Goal: Information Seeking & Learning: Understand process/instructions

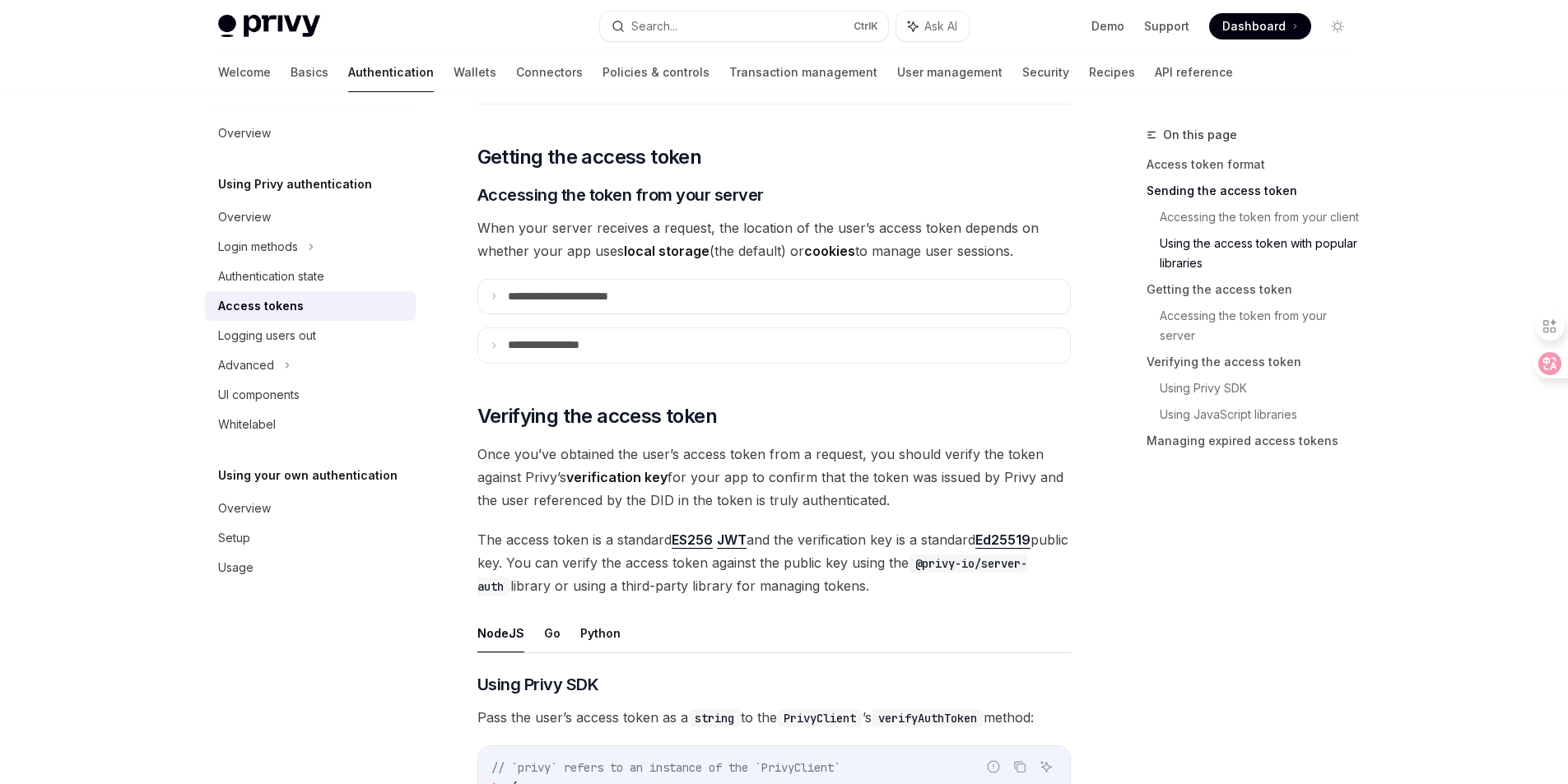
scroll to position [1974, 0]
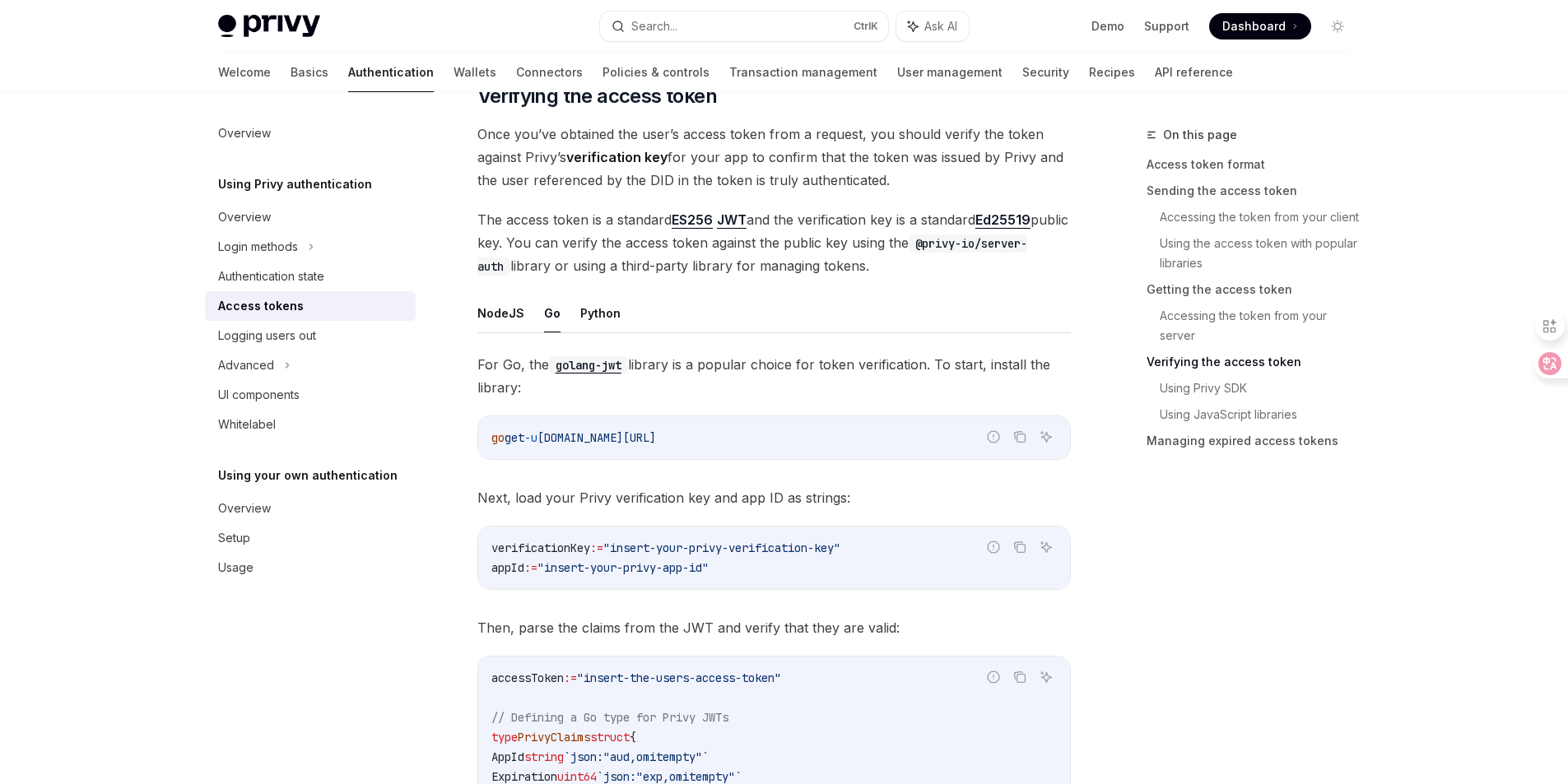
scroll to position [2354, 0]
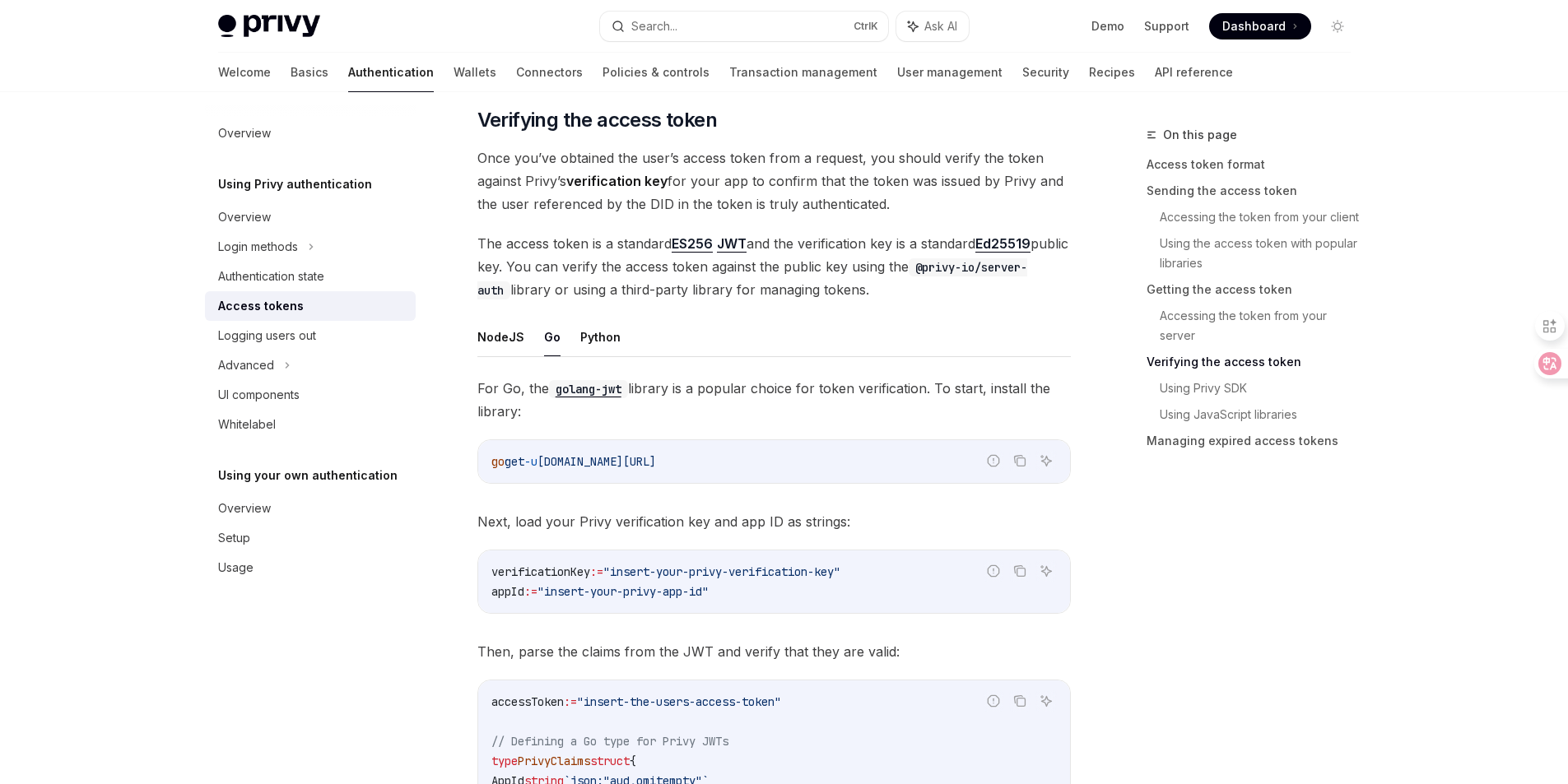
click at [545, 334] on button "Go" at bounding box center [551, 337] width 16 height 39
click at [590, 338] on button "Python" at bounding box center [601, 337] width 41 height 39
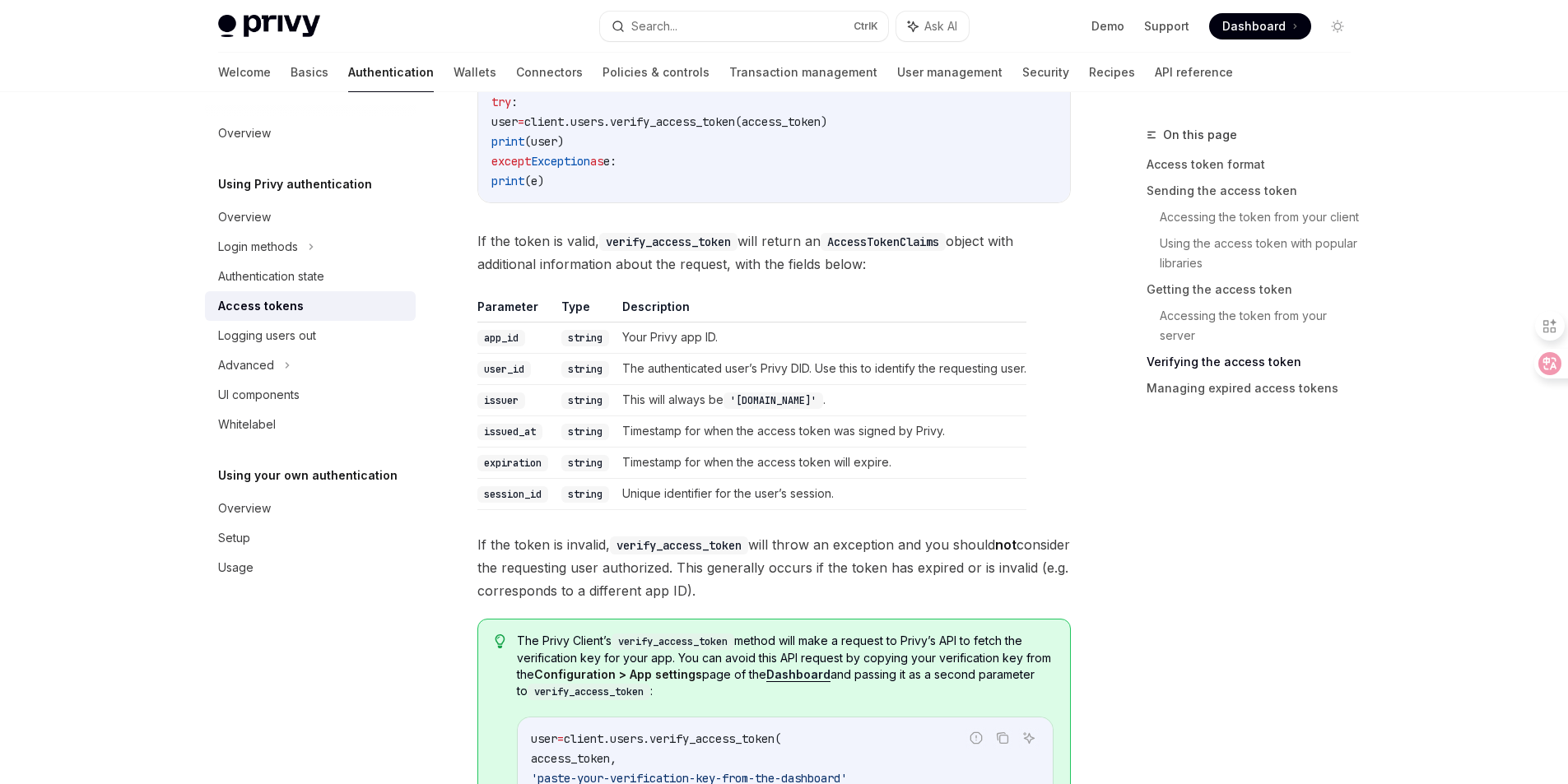
scroll to position [2541, 0]
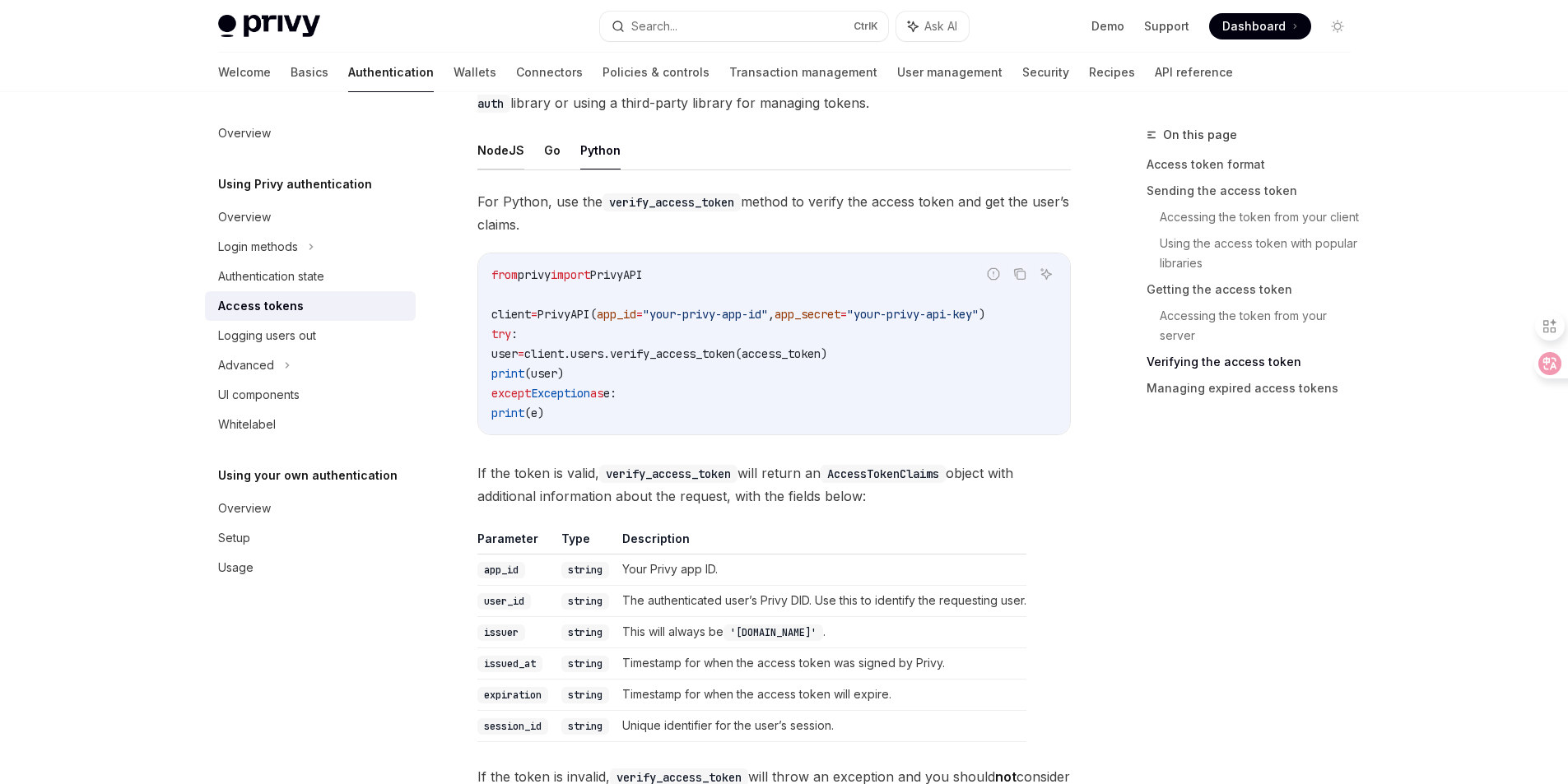
click at [507, 157] on button "NodeJS" at bounding box center [500, 150] width 47 height 39
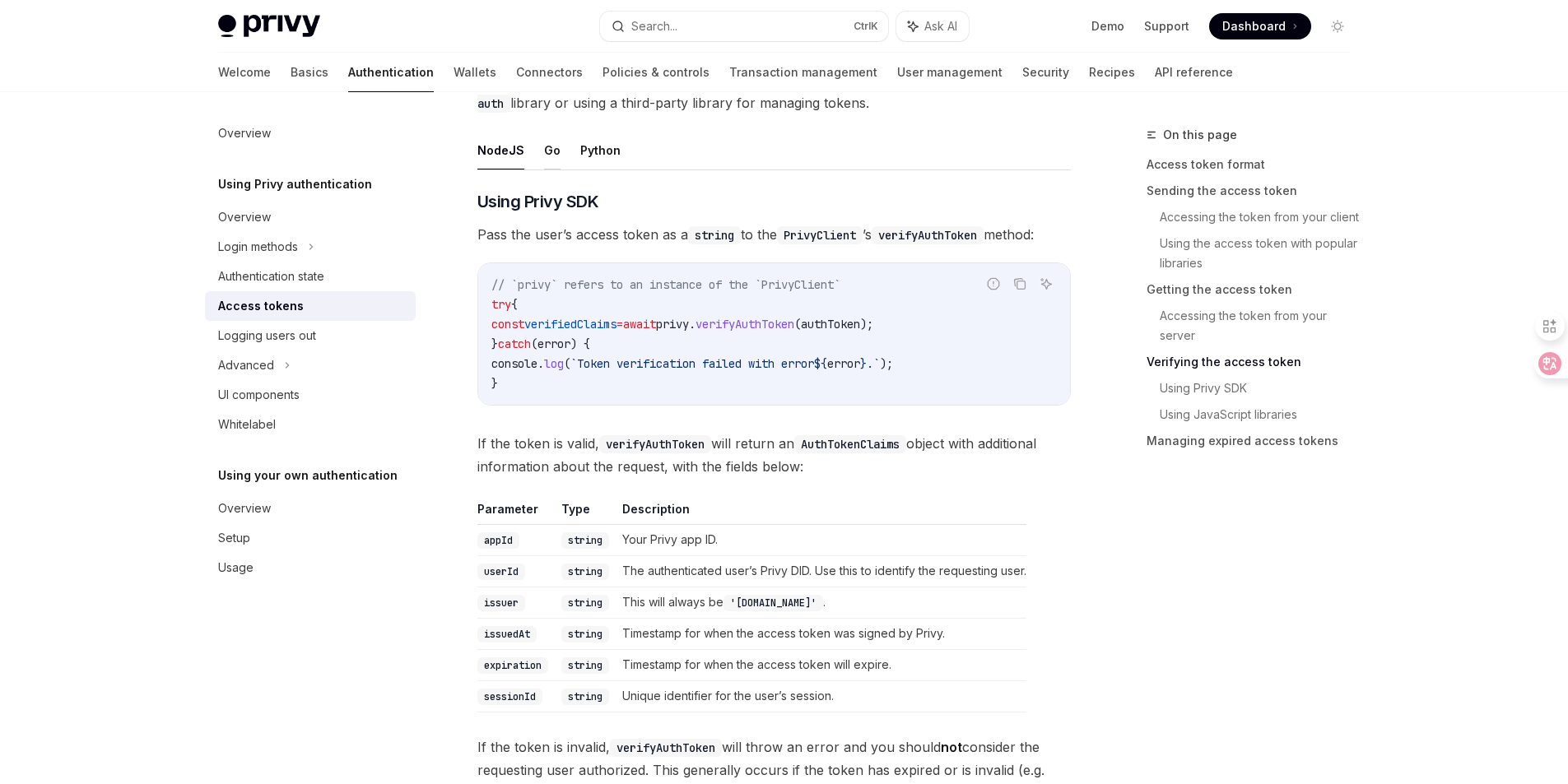
click at [545, 146] on button "Go" at bounding box center [551, 150] width 16 height 39
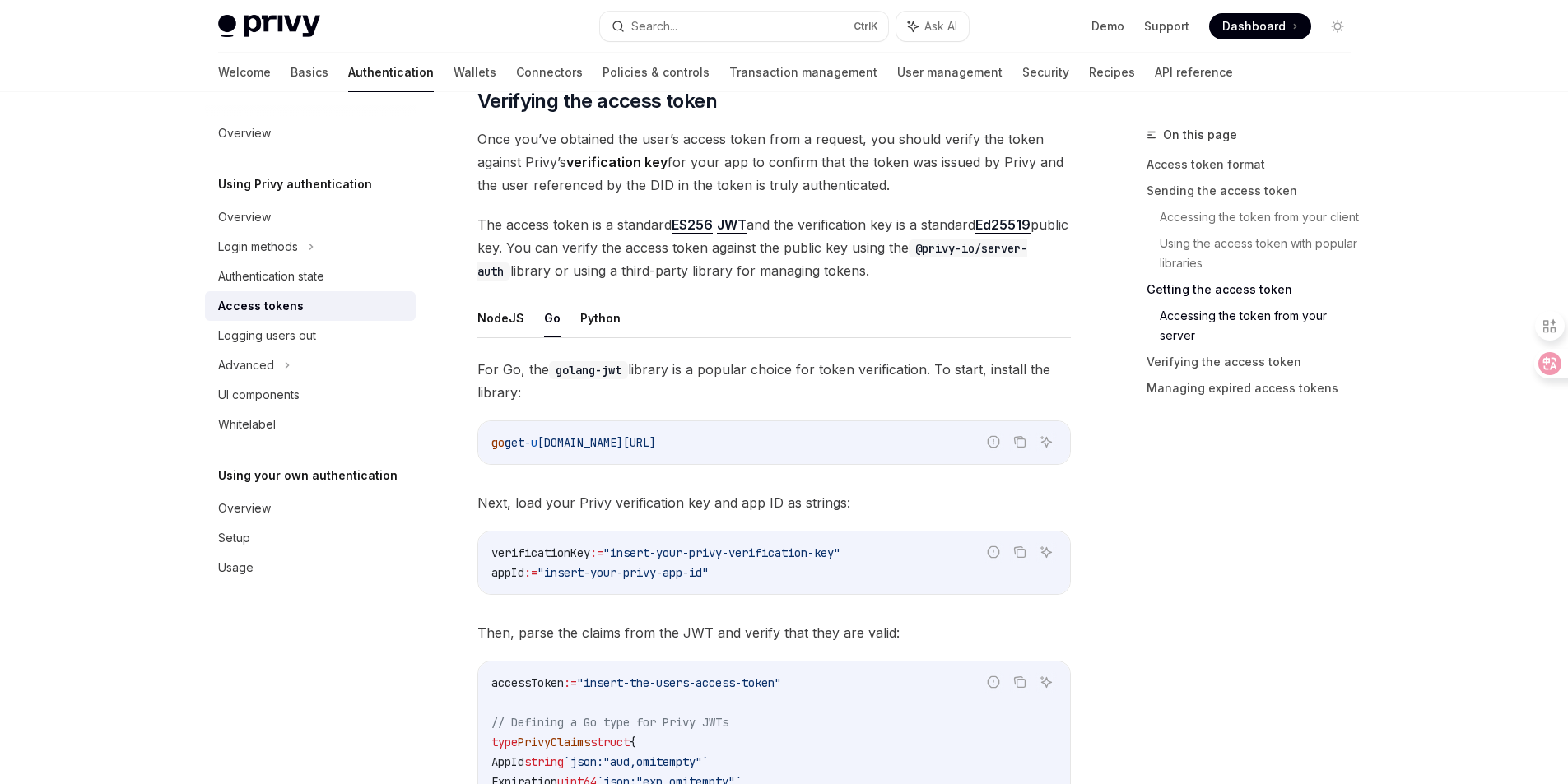
scroll to position [2459, 0]
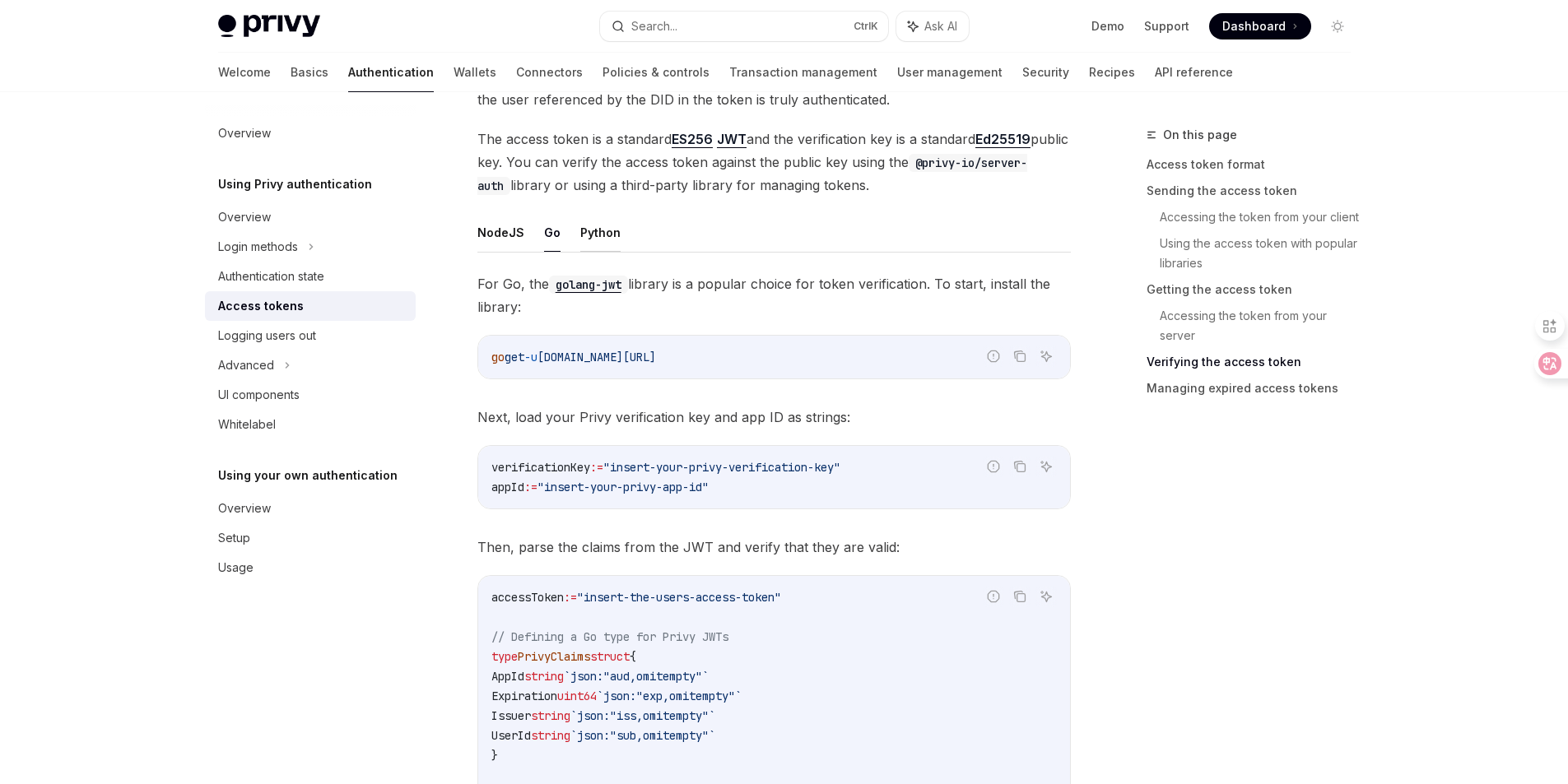
click at [602, 235] on button "Python" at bounding box center [601, 233] width 41 height 39
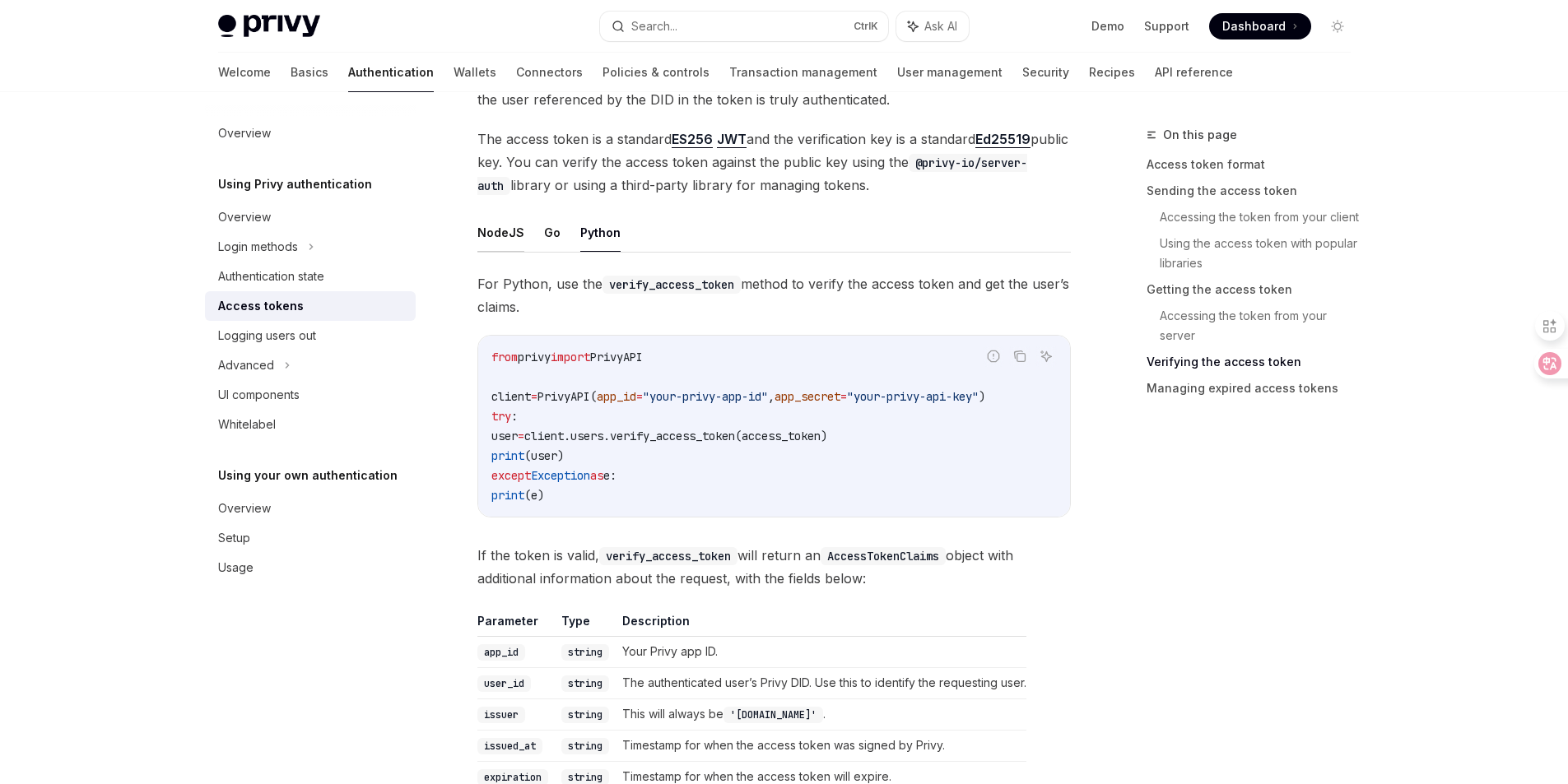
click at [500, 232] on button "NodeJS" at bounding box center [500, 233] width 47 height 39
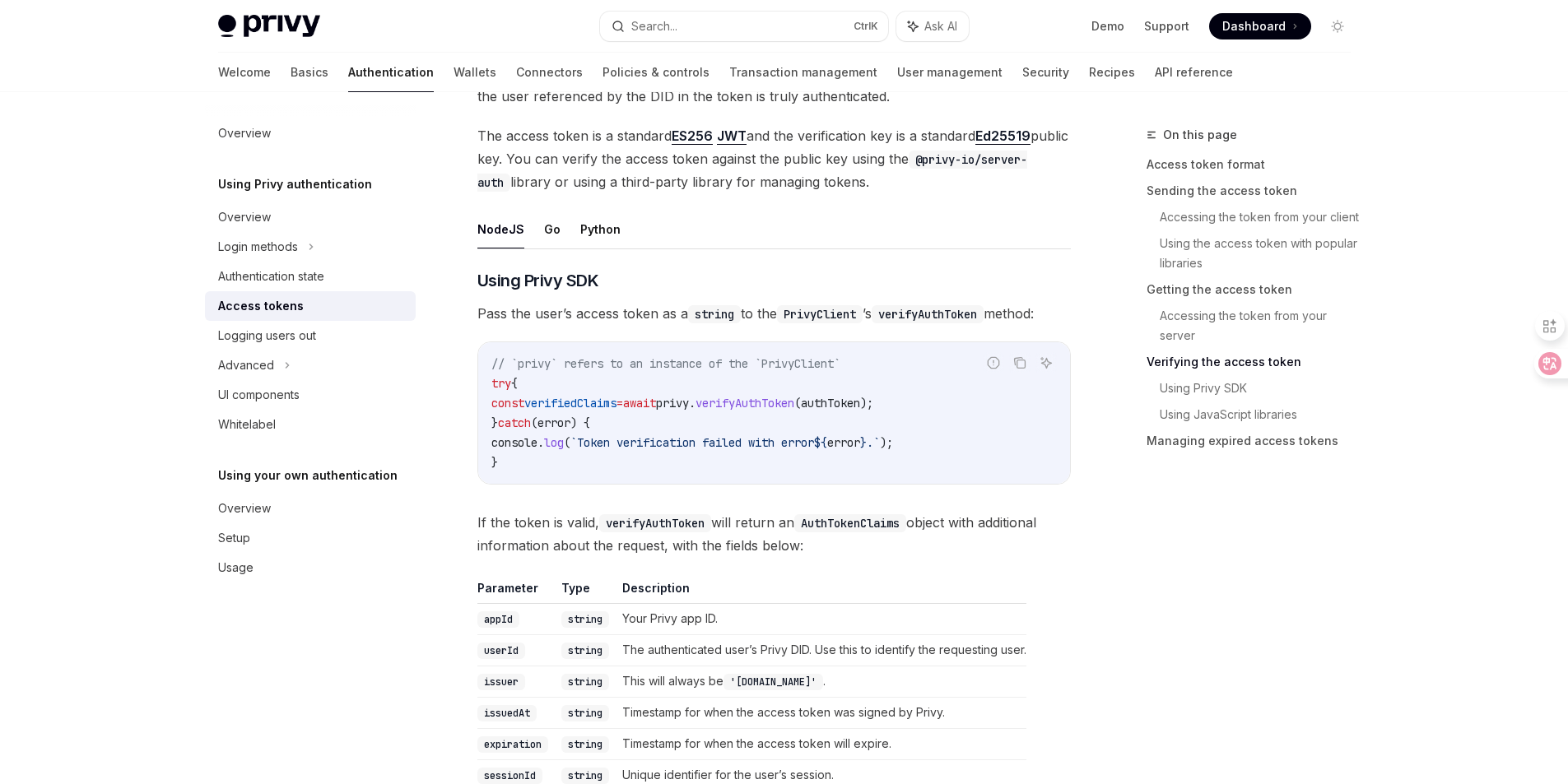
scroll to position [2459, 0]
click at [545, 229] on button "Go" at bounding box center [551, 233] width 16 height 39
type textarea "*"
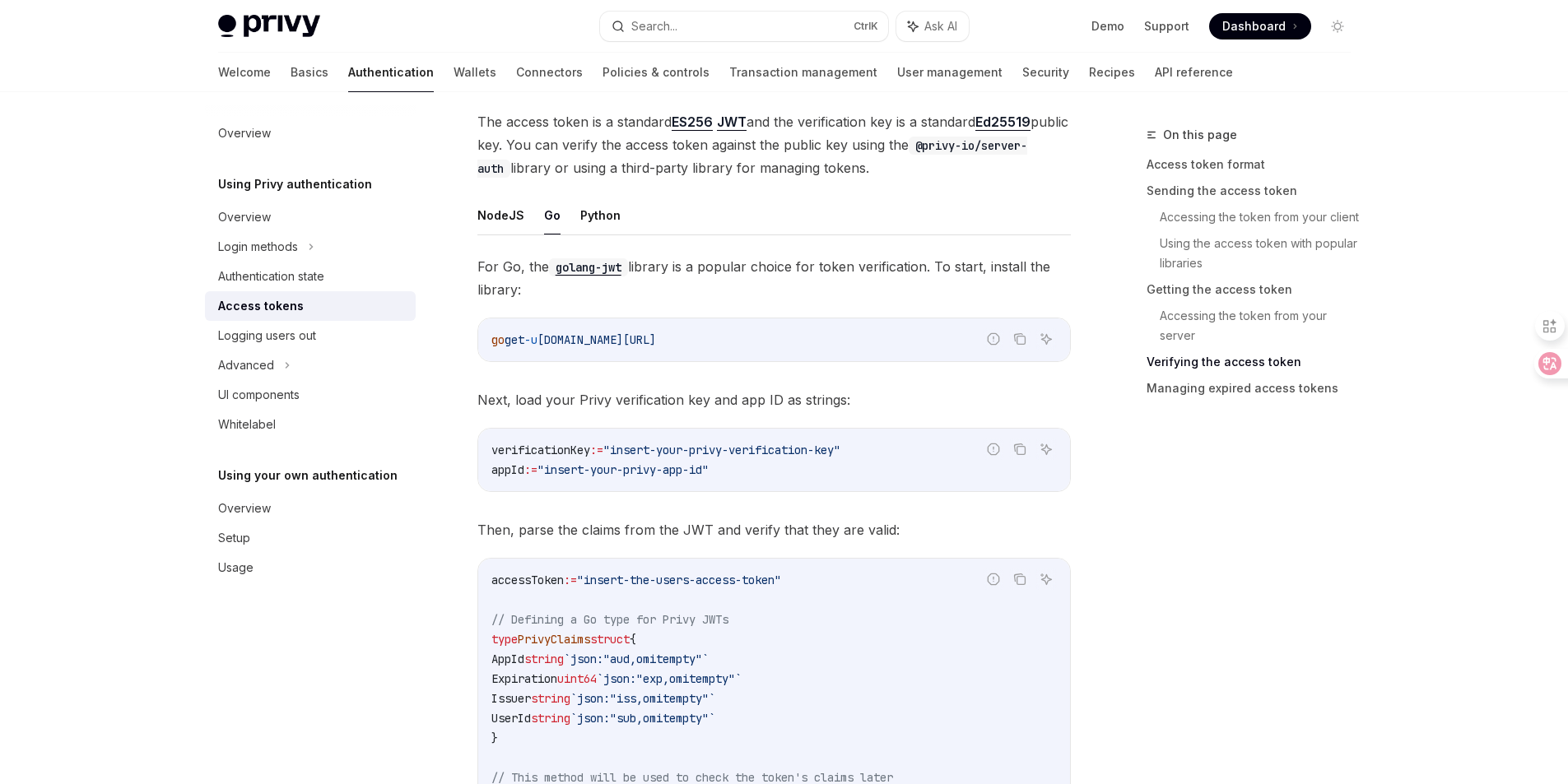
scroll to position [2541, 0]
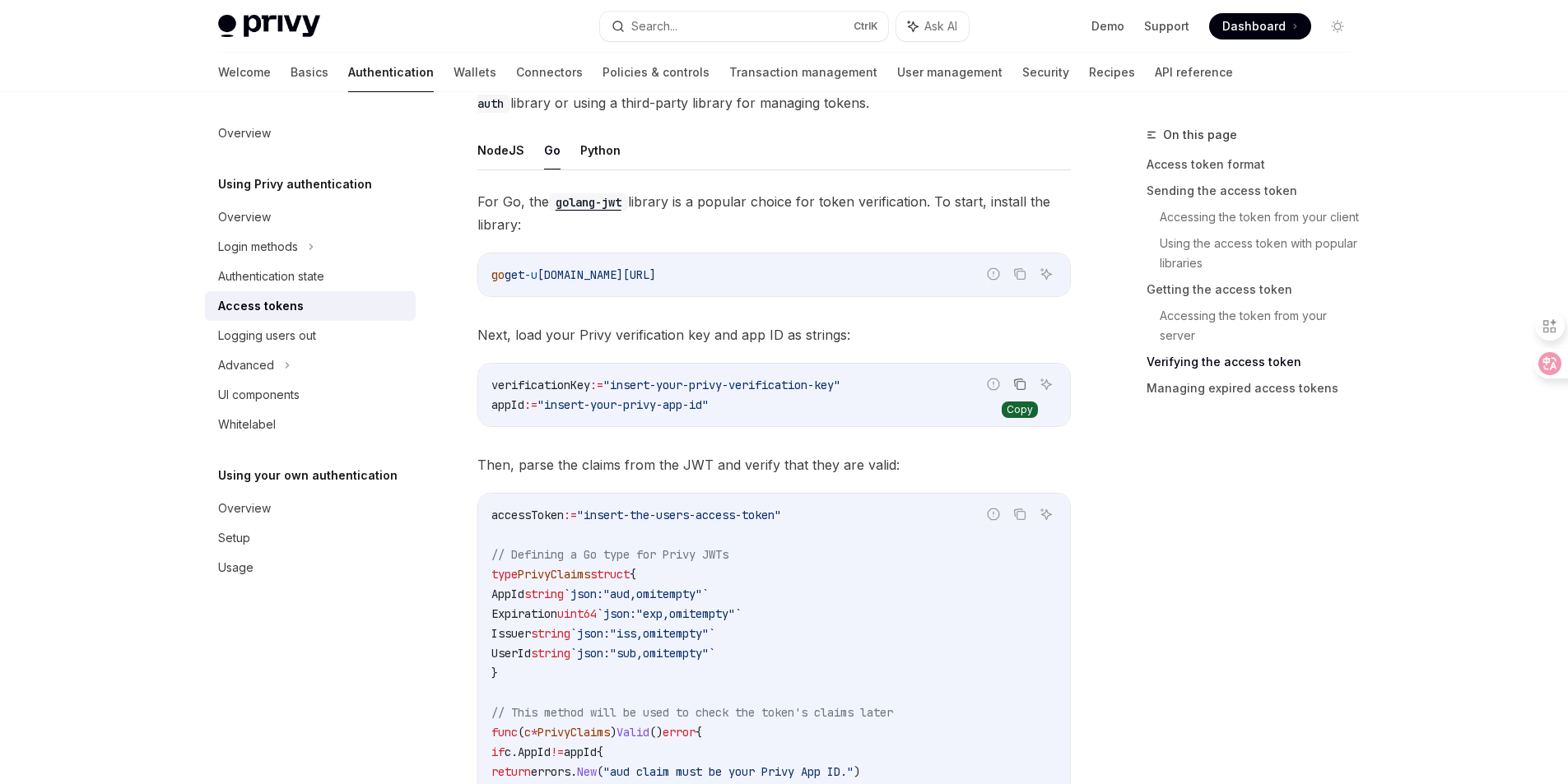
click at [1025, 384] on icon "Copy the contents from the code block" at bounding box center [1021, 385] width 8 height 8
click at [1021, 512] on icon "Copy the contents from the code block" at bounding box center [1020, 514] width 14 height 14
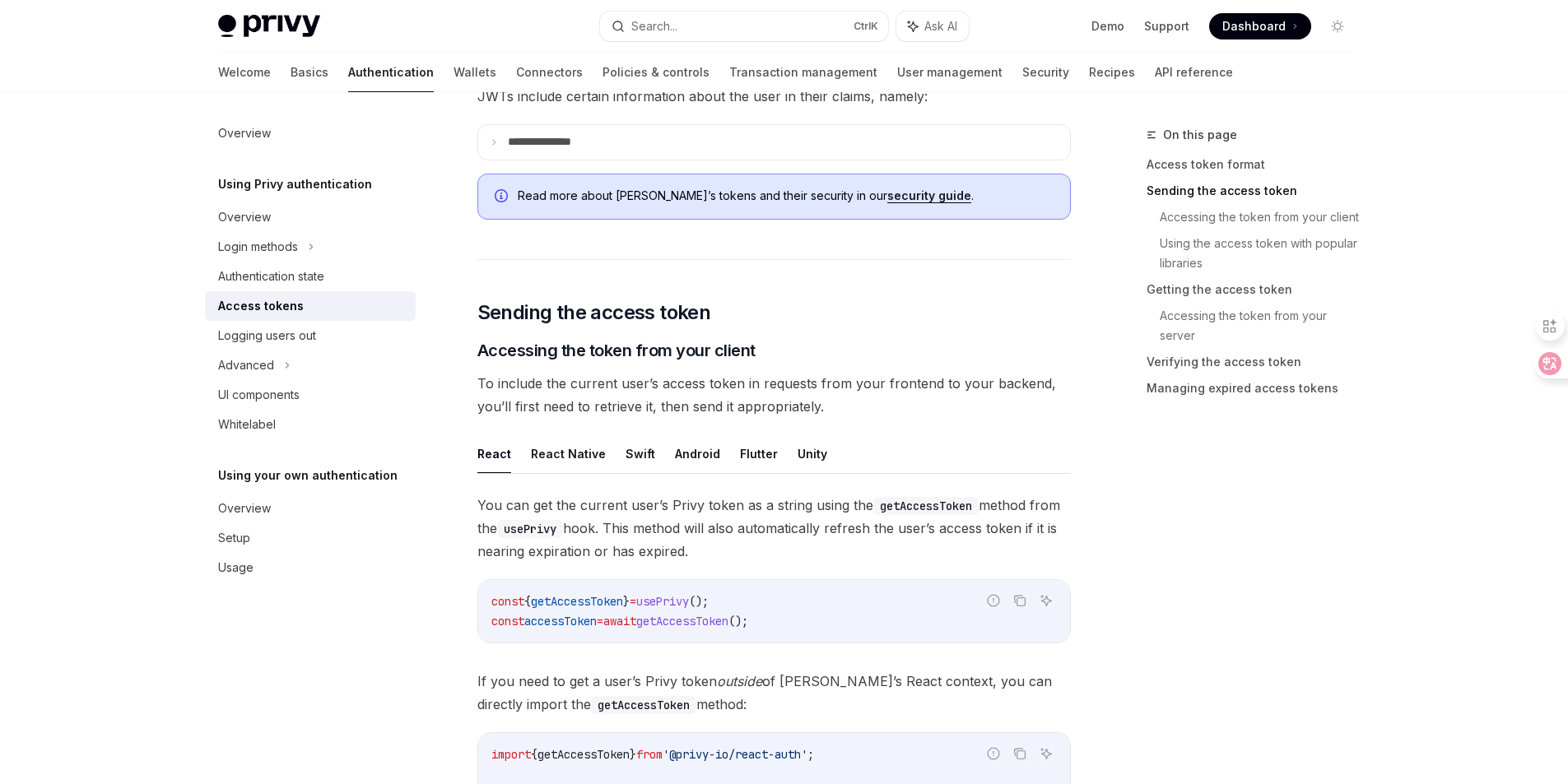
scroll to position [658, 0]
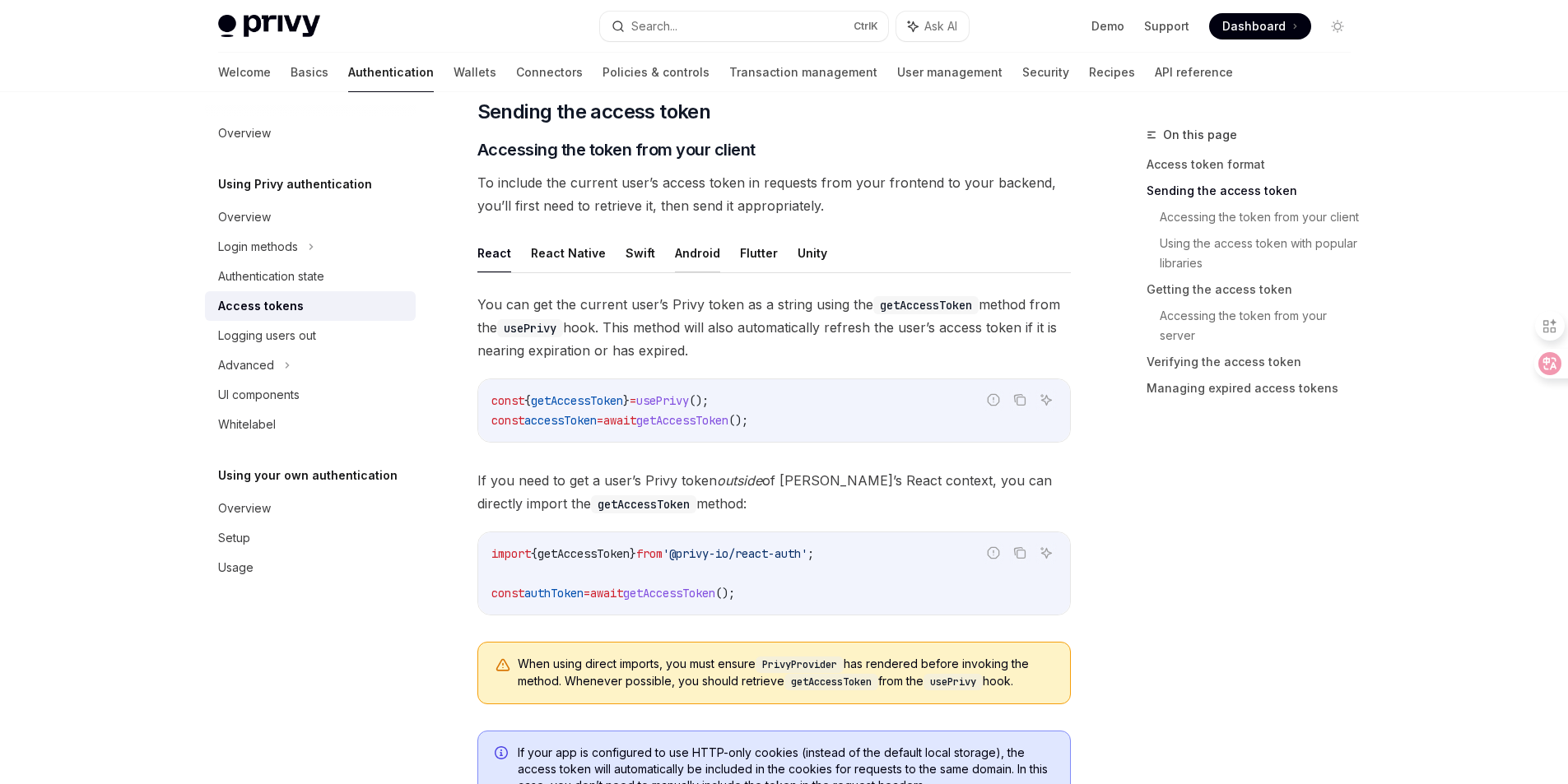
click at [695, 257] on button "Android" at bounding box center [697, 253] width 45 height 39
type textarea "*"
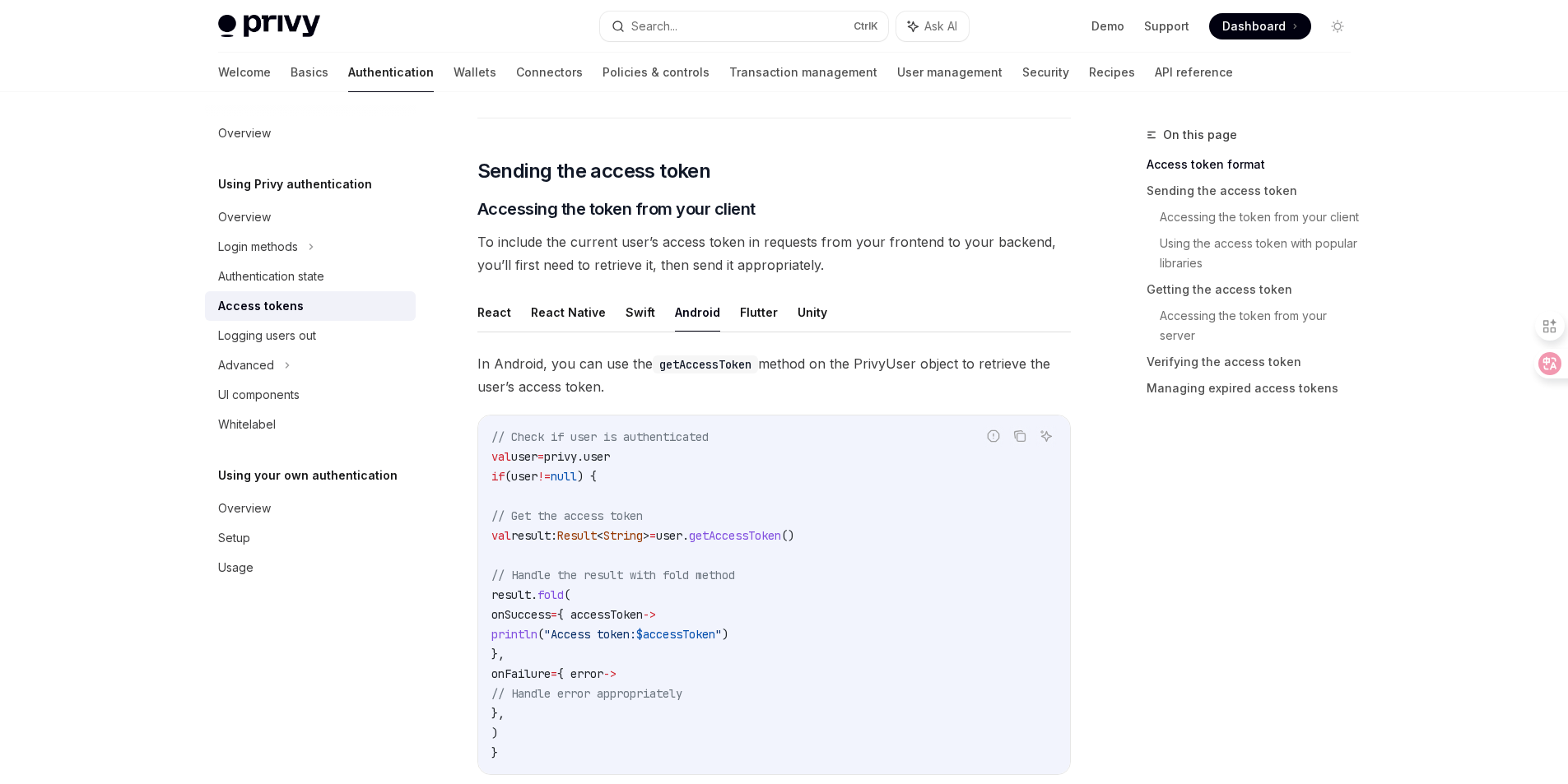
scroll to position [569, 0]
